Goal: Check status: Check status

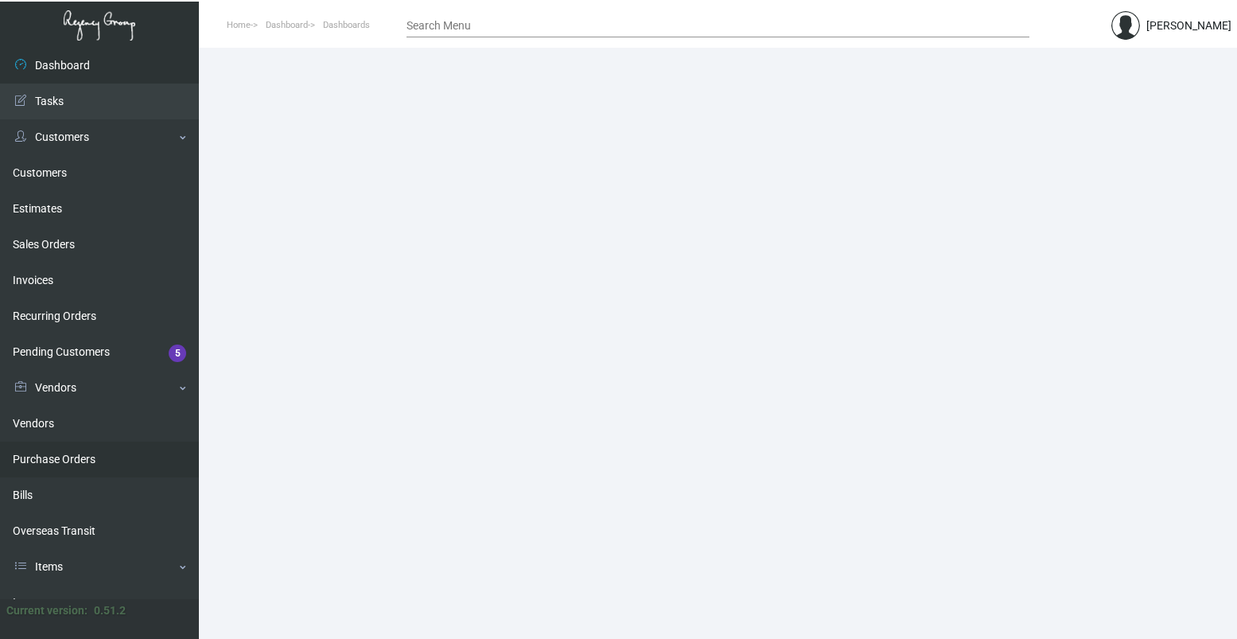
click at [67, 459] on link "Purchase Orders" at bounding box center [99, 460] width 199 height 36
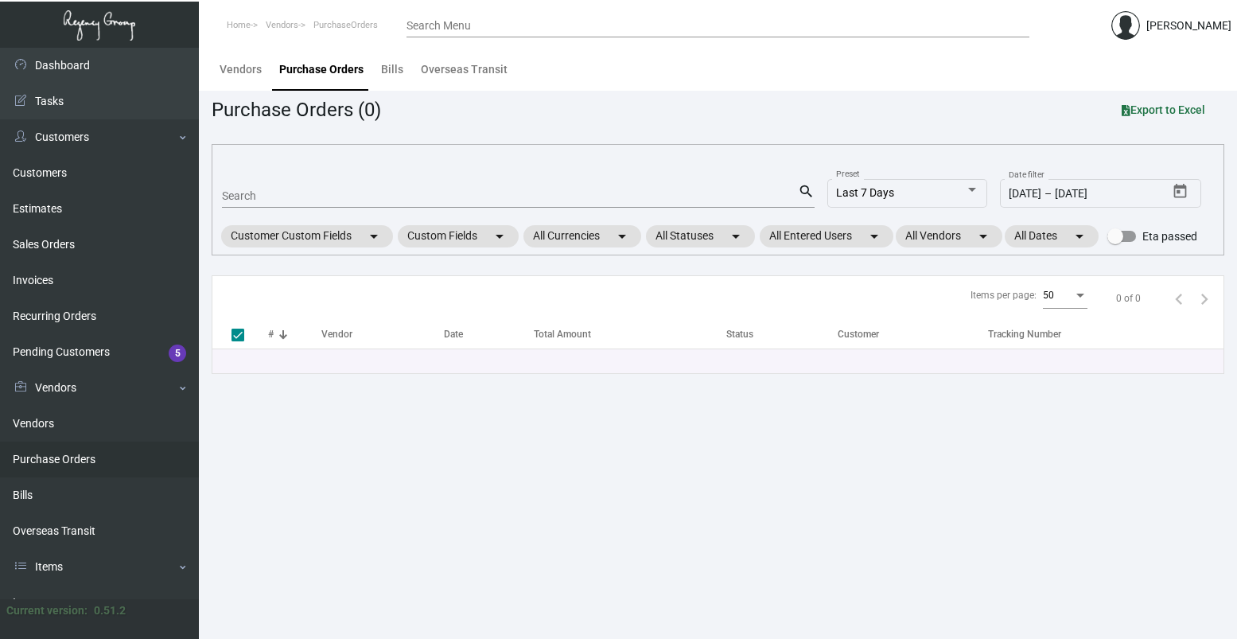
click at [379, 192] on input "Search" at bounding box center [510, 196] width 576 height 13
type input "104675"
checkbox input "false"
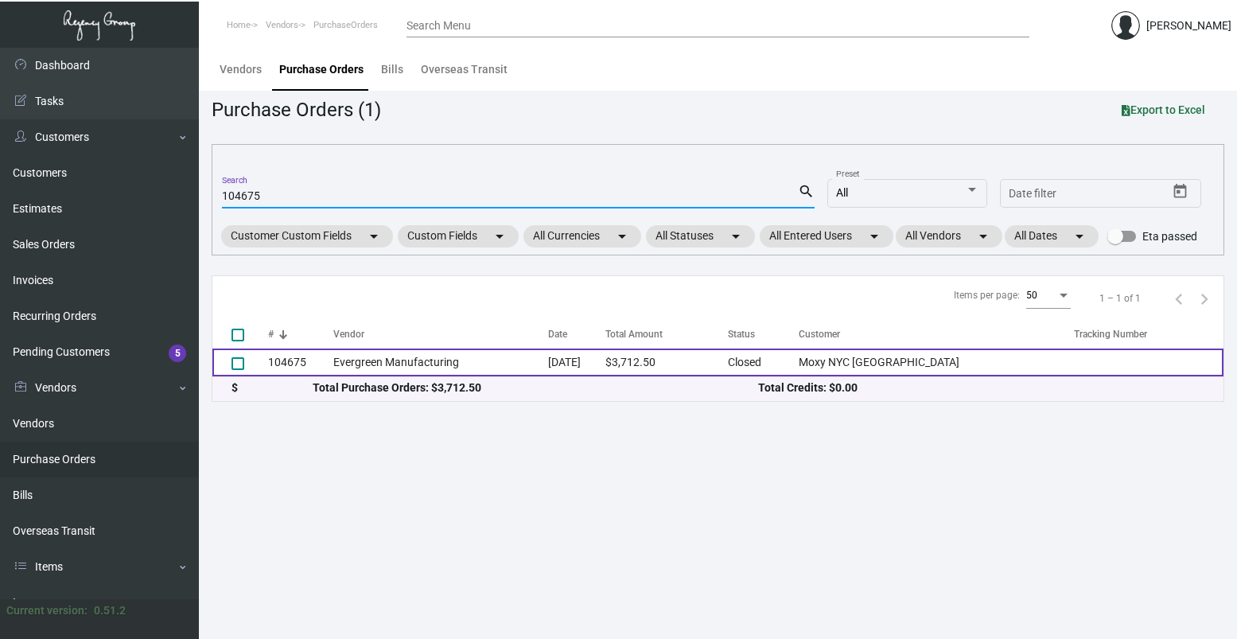
type input "104675"
click at [376, 375] on td "Evergreen Manufacturing" at bounding box center [440, 362] width 215 height 28
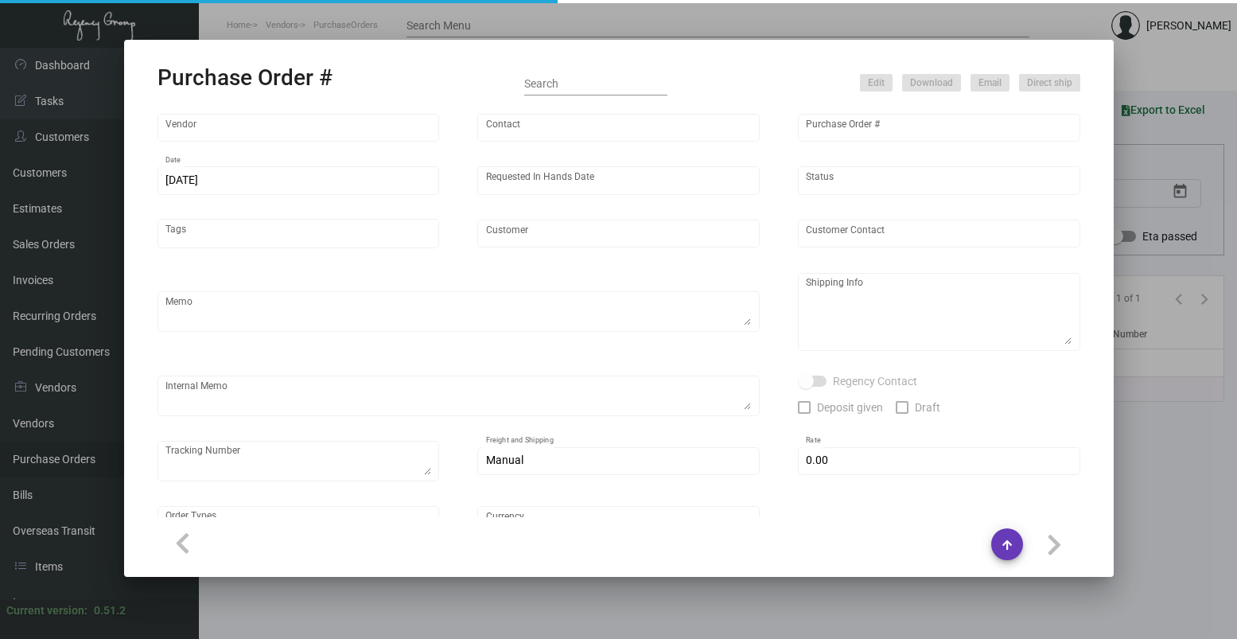
type input "Evergreen Manufacturing"
type input "[PERSON_NAME]"
type input "104675"
type input "[DATE]"
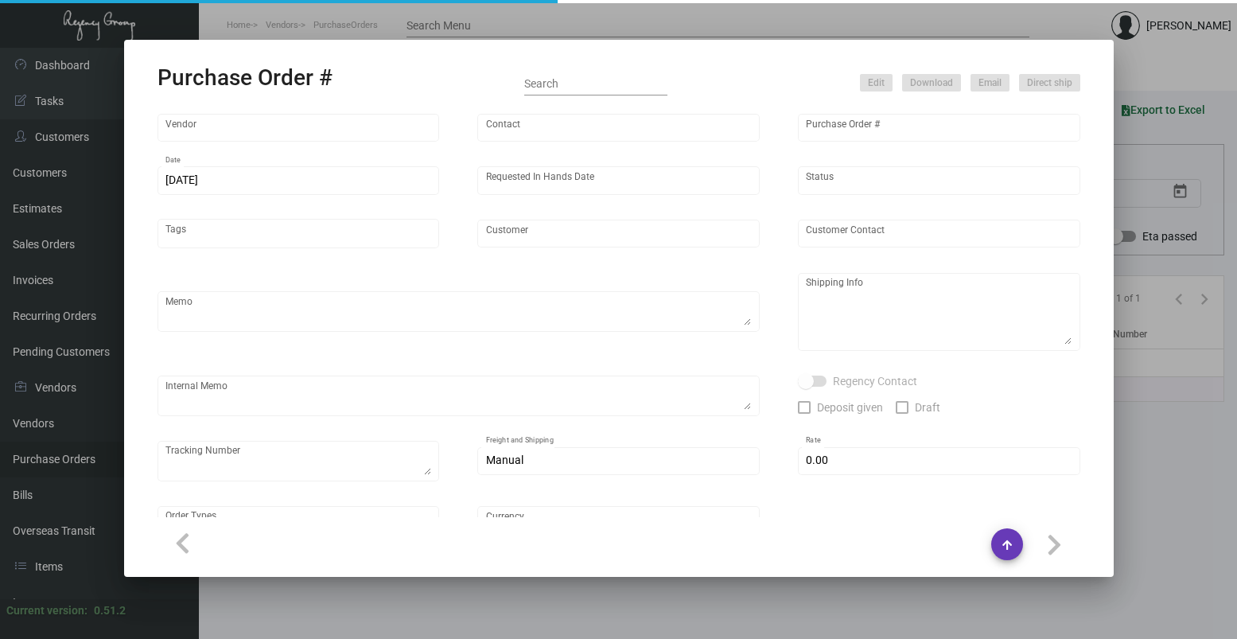
type input "Moxy NYC [GEOGRAPHIC_DATA]"
type textarea "PLEASE SEND PDF PROOFS TO OUR ART TEAM ; [EMAIL_ADDRESS][DOMAIN_NAME] WITH ME I…"
type textarea "Regency Group NJ - [PERSON_NAME] [STREET_ADDRESS]"
type textarea "4.10 - Vendors order confirmation # is 33543 and the estimated finish date is s…"
checkbox input "true"
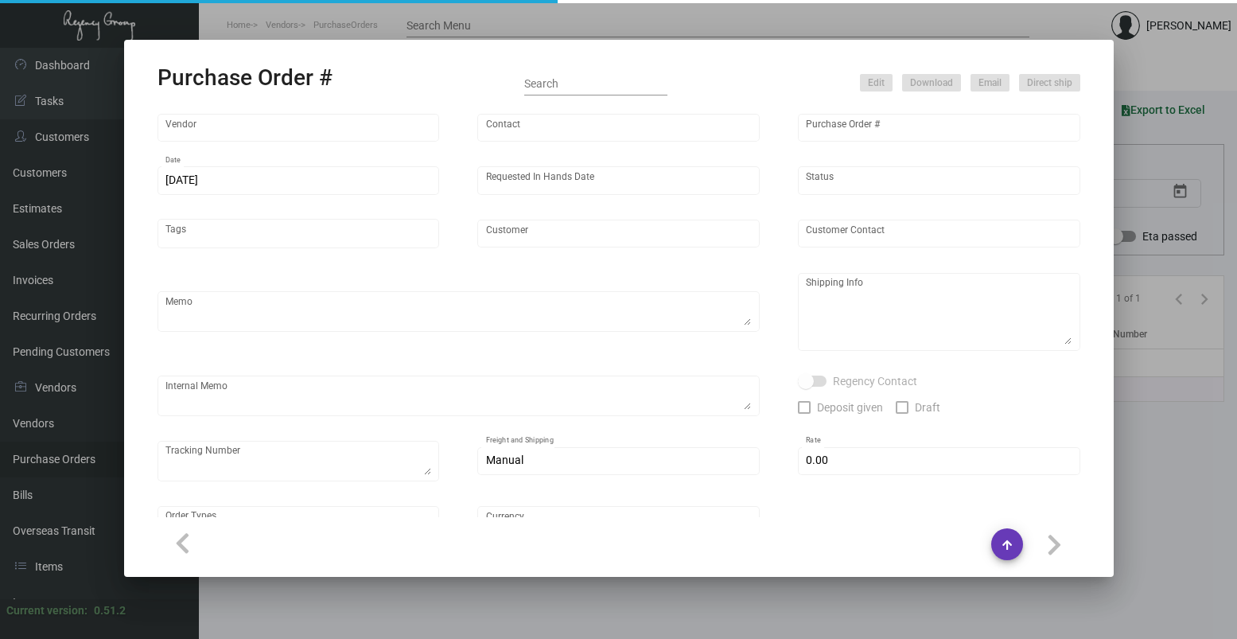
type input "$ 0.00"
type input "United States Dollar $"
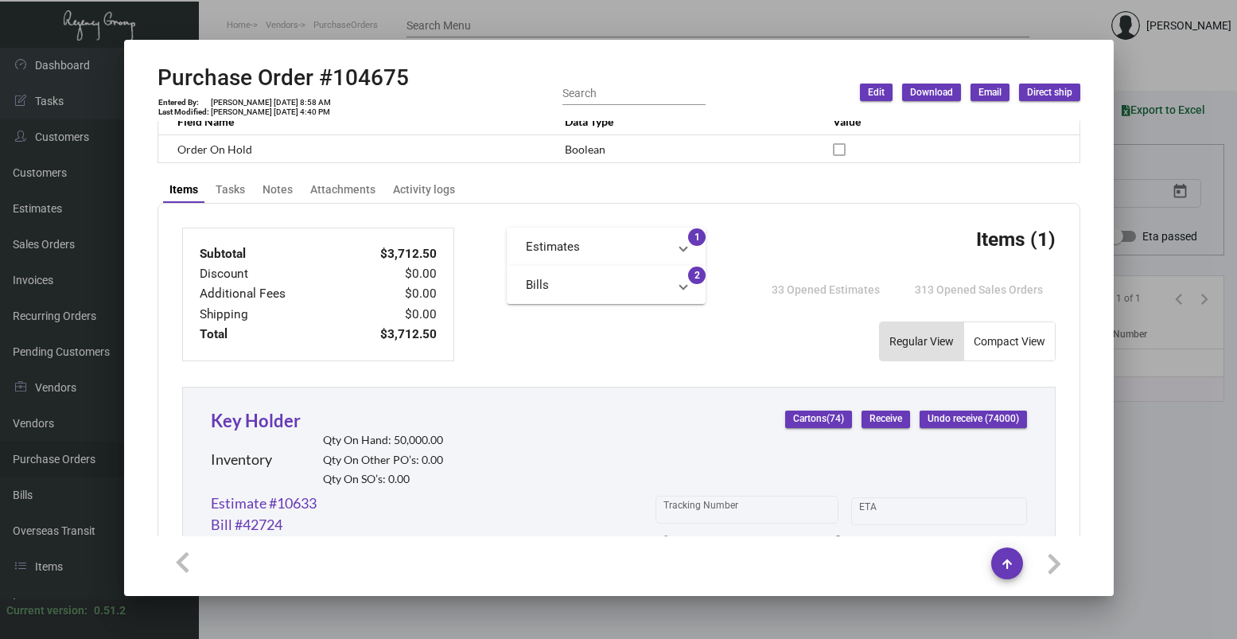
scroll to position [716, 0]
